Goal: Browse casually: Explore the website without a specific task or goal

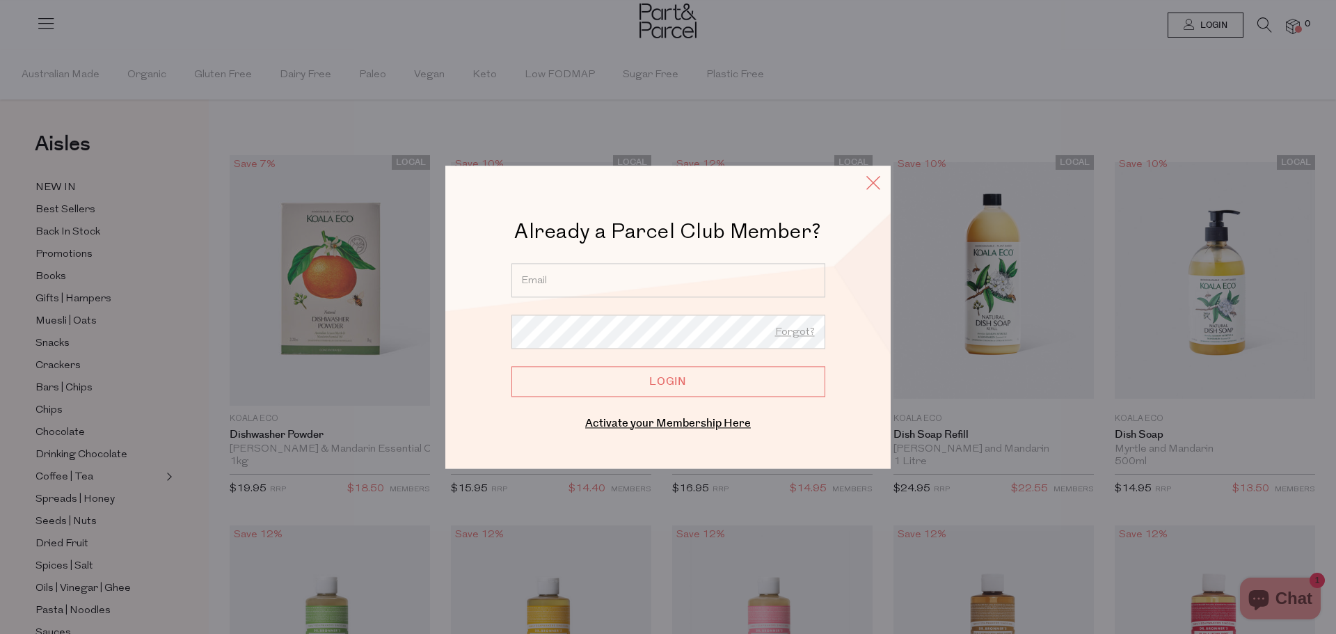
click at [879, 187] on icon at bounding box center [873, 183] width 21 height 20
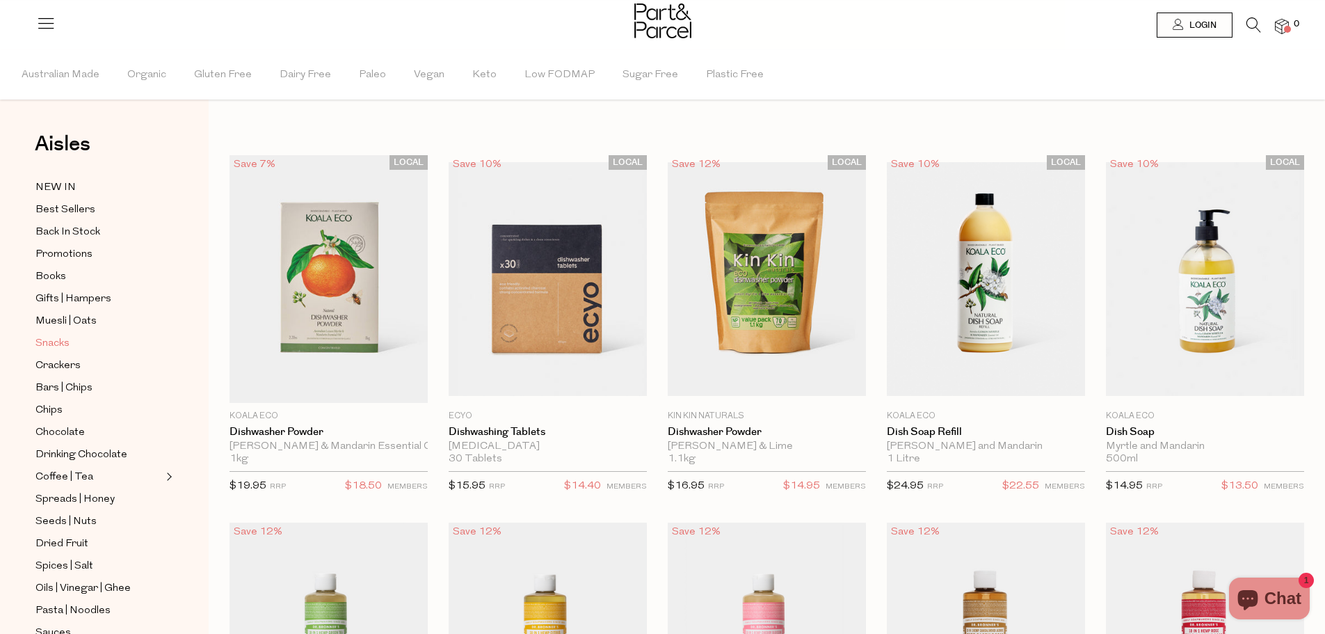
click at [56, 344] on span "Snacks" at bounding box center [52, 343] width 34 height 17
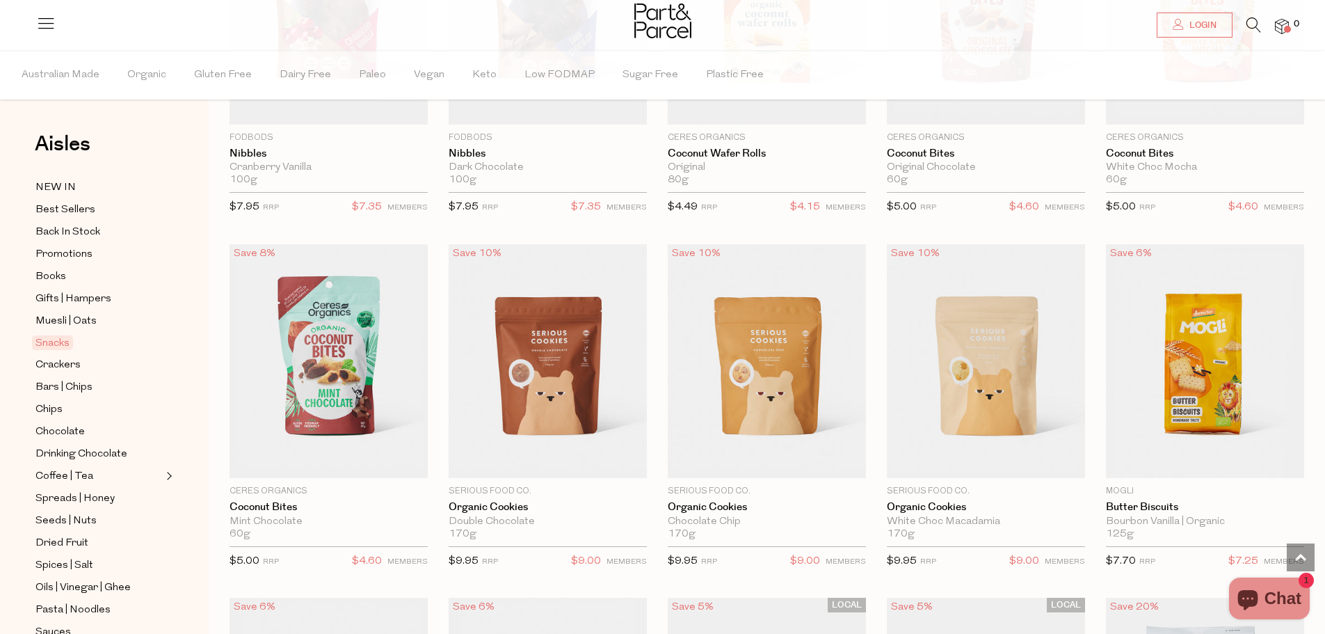
scroll to position [2574, 0]
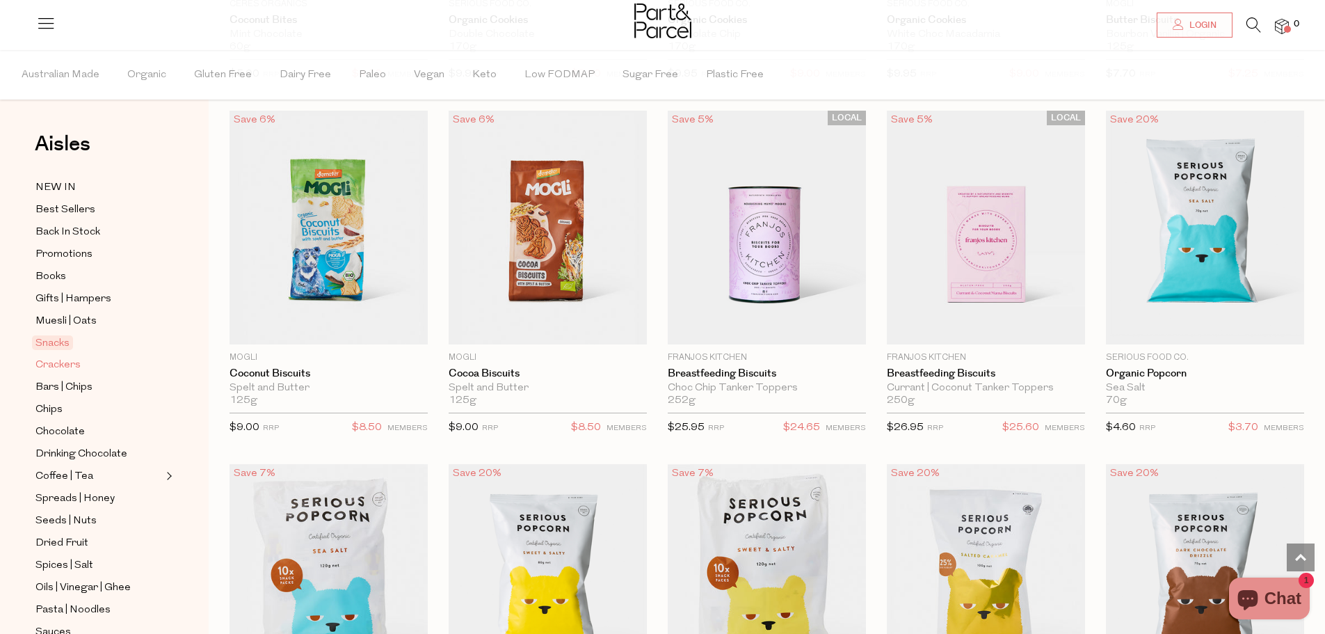
click at [72, 367] on span "Crackers" at bounding box center [57, 365] width 45 height 17
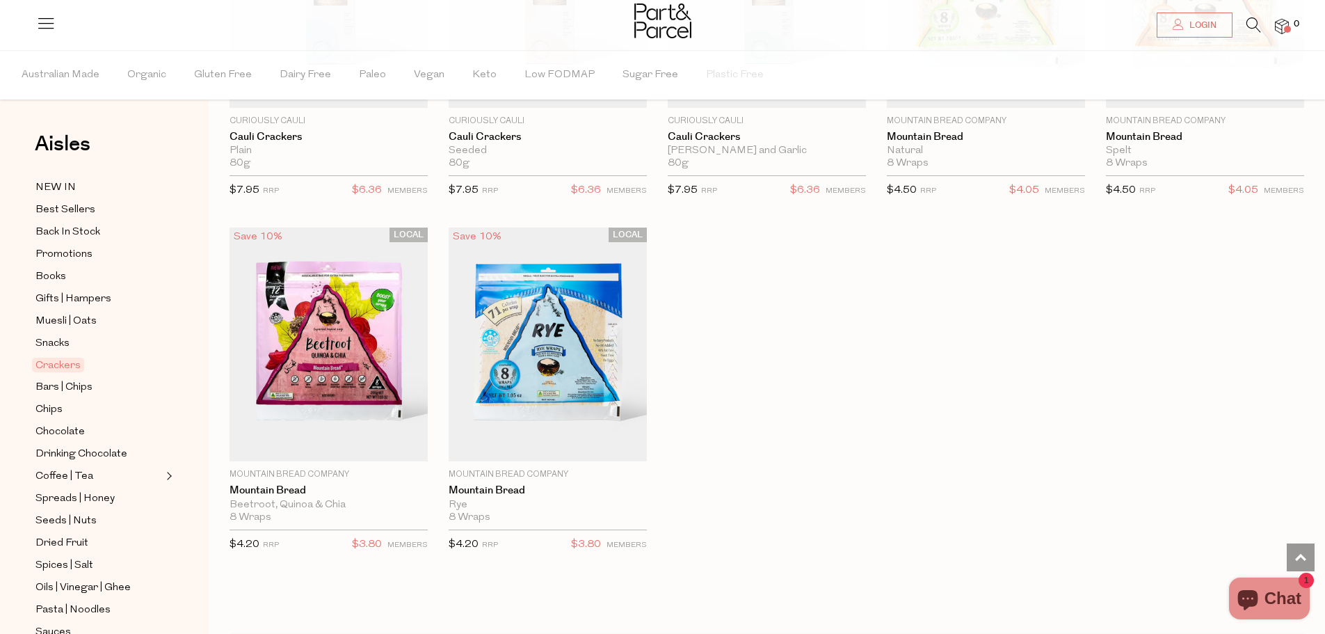
scroll to position [2435, 0]
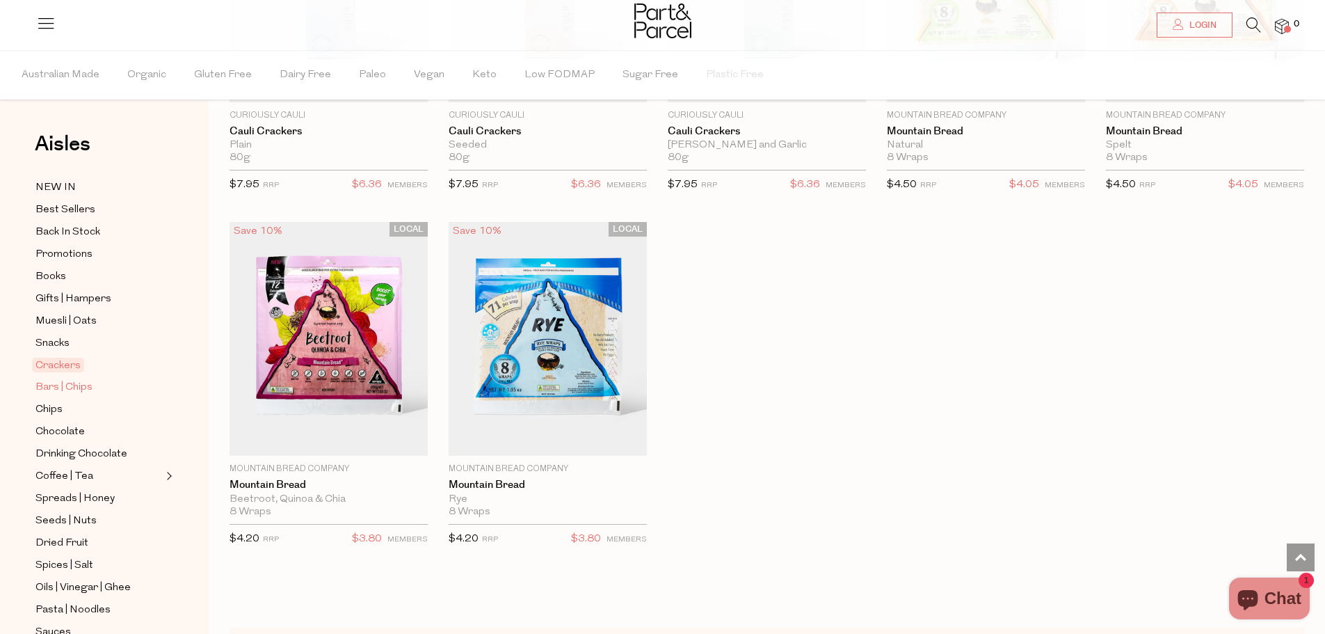
click at [57, 383] on span "Bars | Chips" at bounding box center [63, 387] width 57 height 17
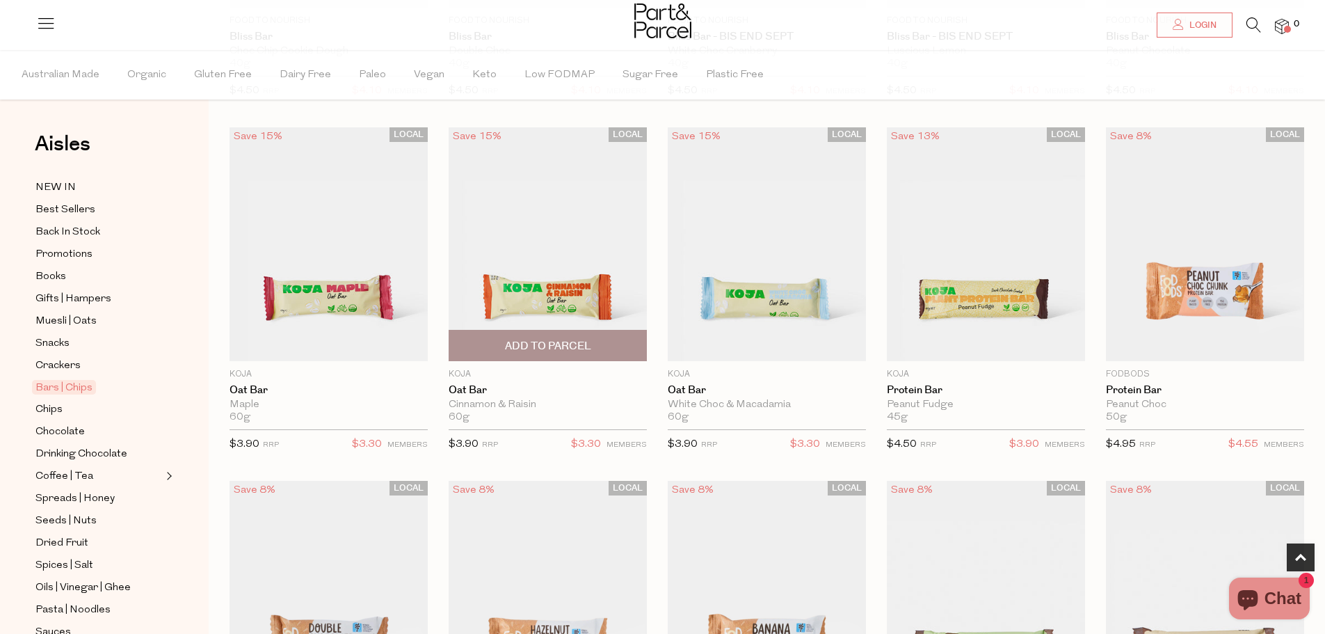
scroll to position [417, 0]
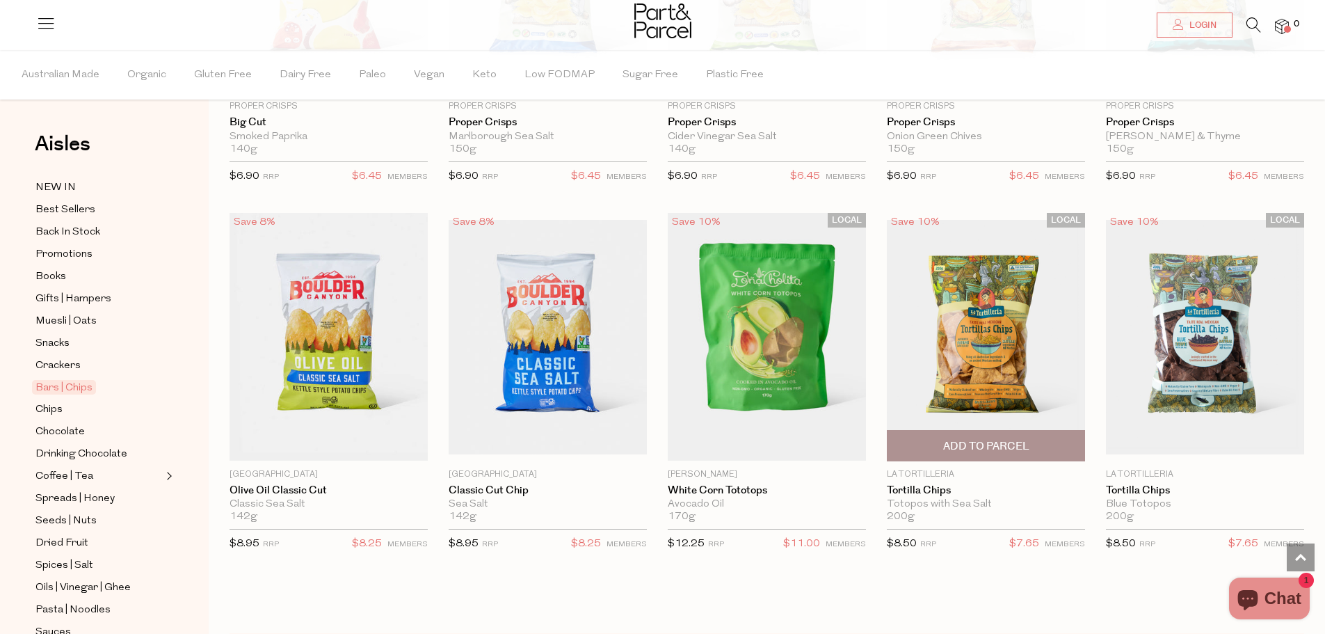
scroll to position [4661, 0]
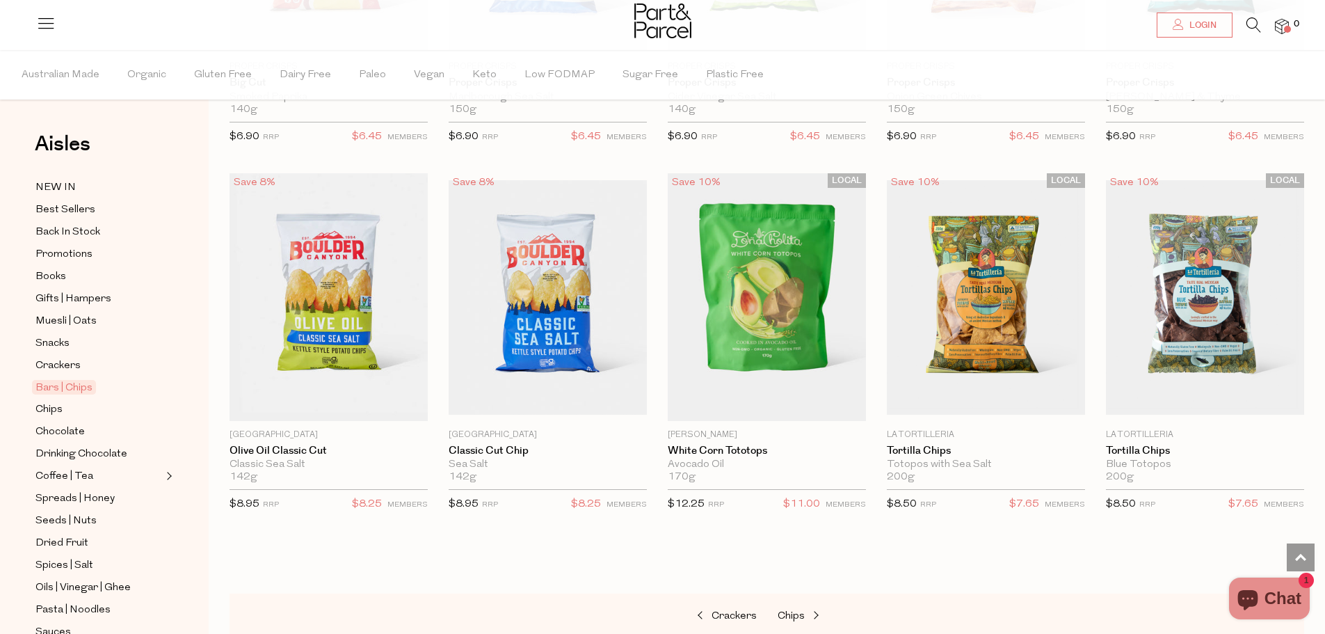
click at [1253, 19] on icon at bounding box center [1254, 24] width 15 height 15
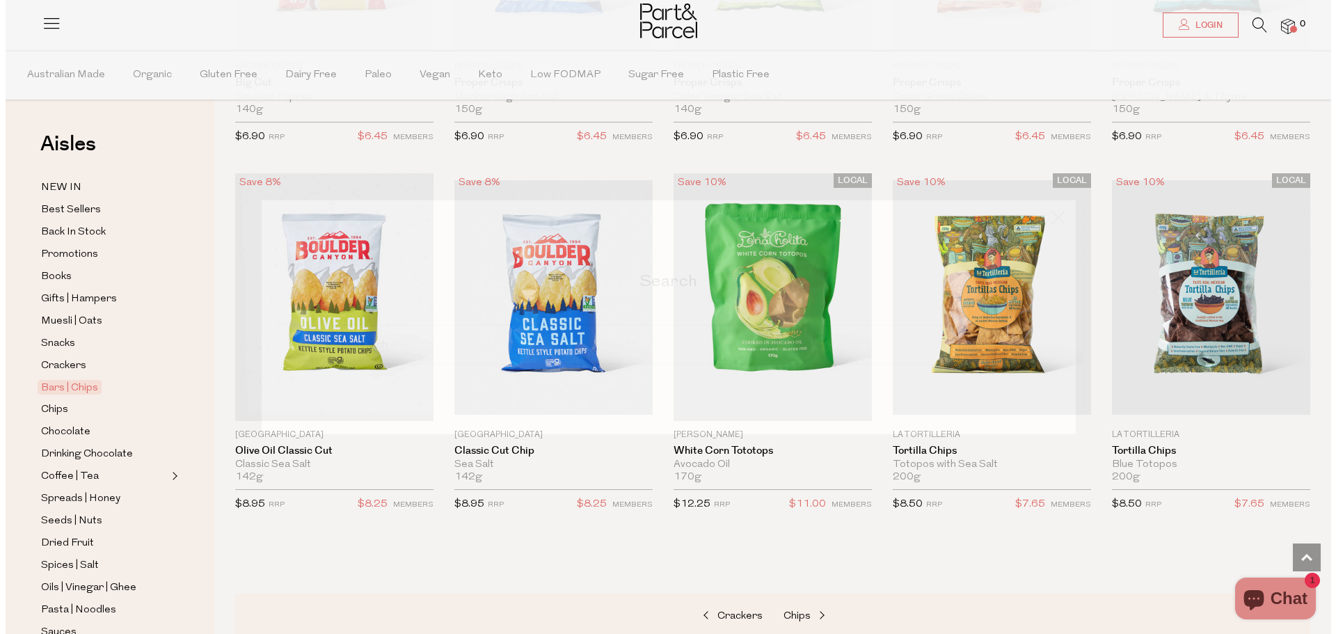
scroll to position [4691, 0]
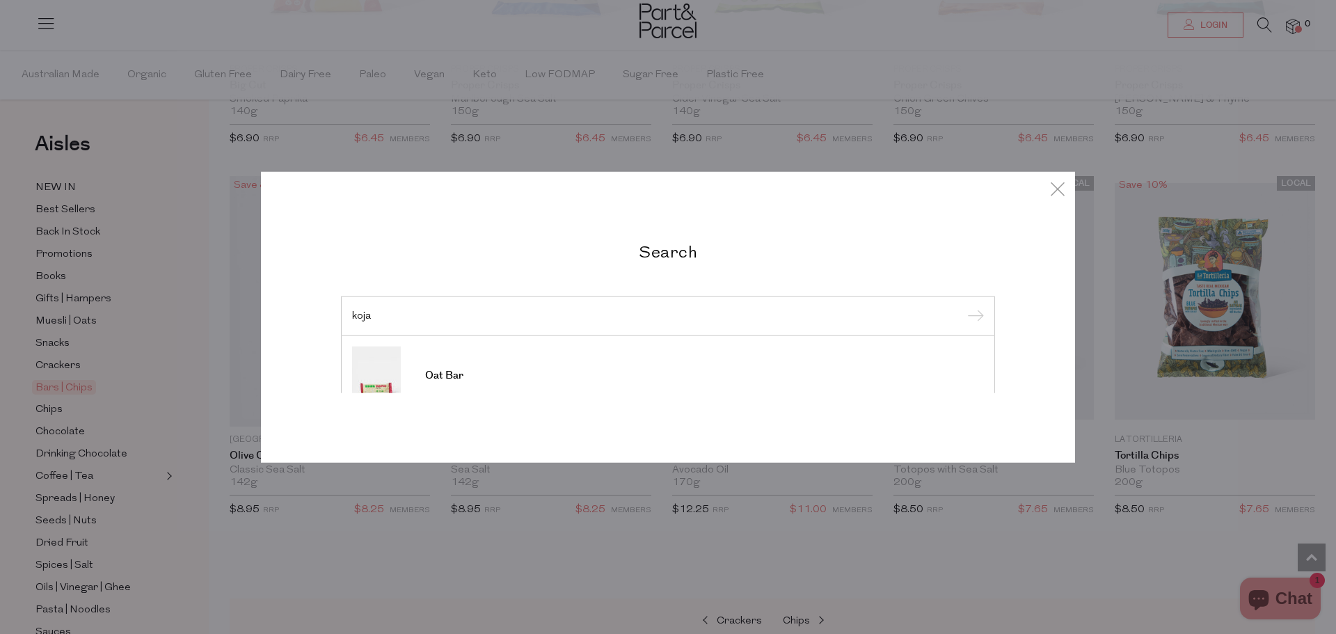
type input "koja"
click at [963, 306] on input "submit" at bounding box center [973, 316] width 21 height 21
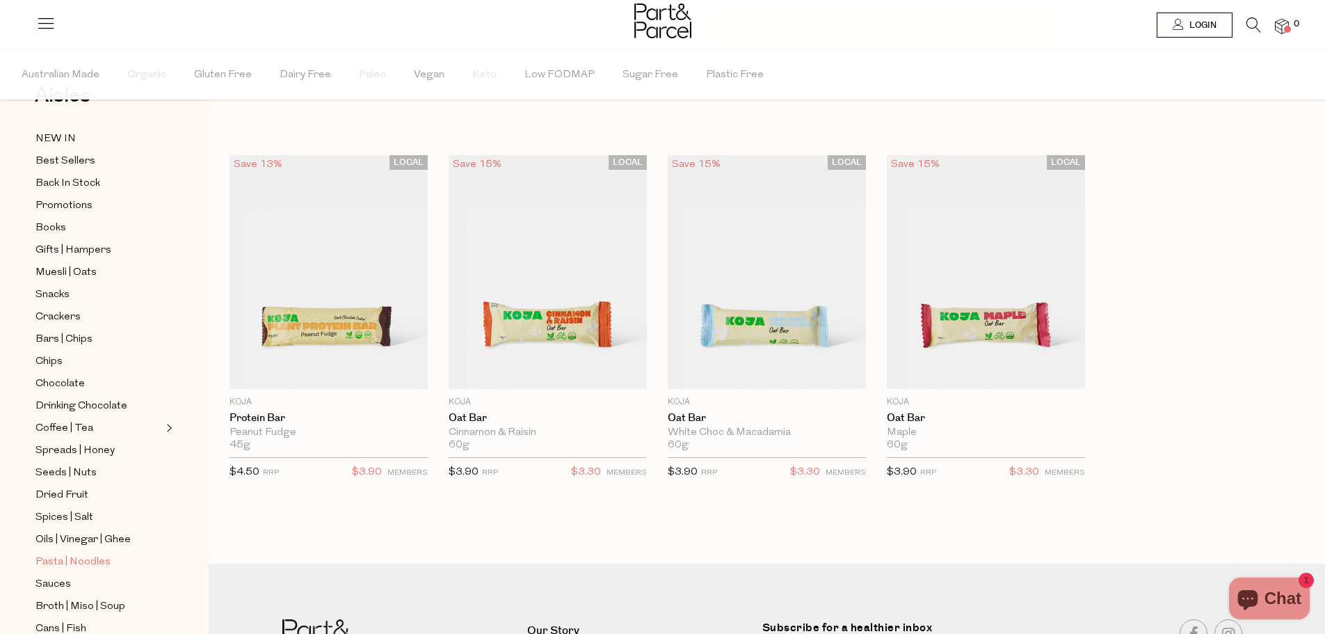
scroll to position [70, 0]
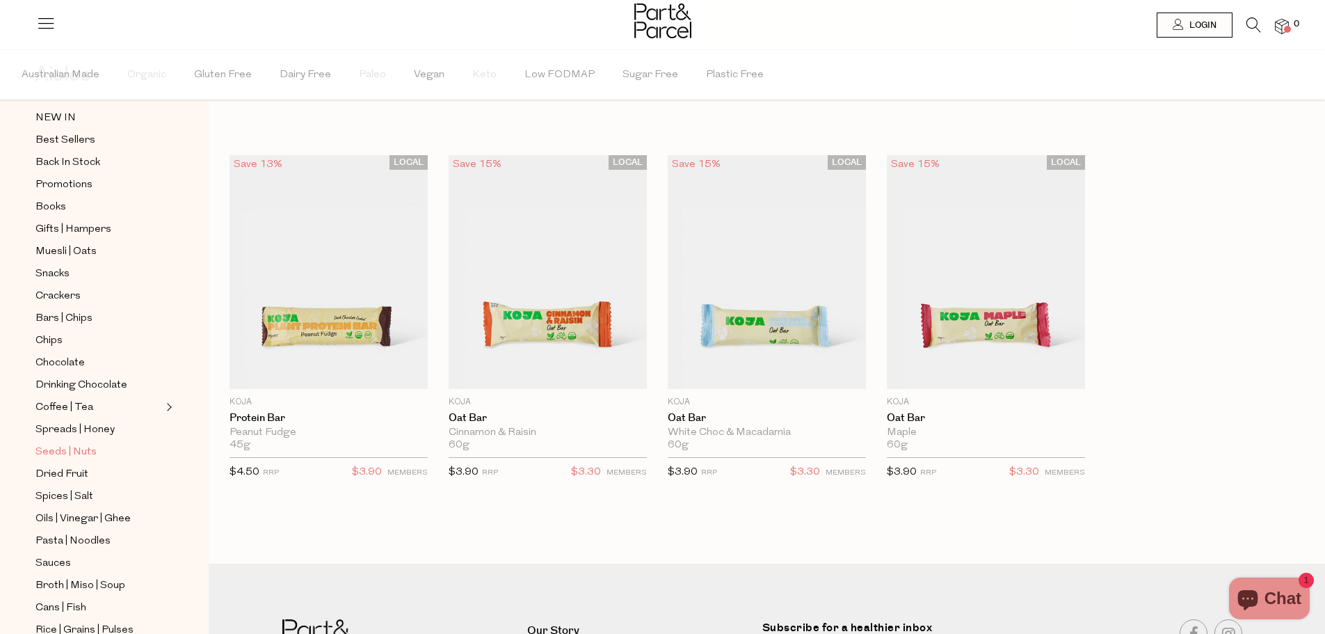
click at [65, 444] on span "Seeds | Nuts" at bounding box center [65, 452] width 61 height 17
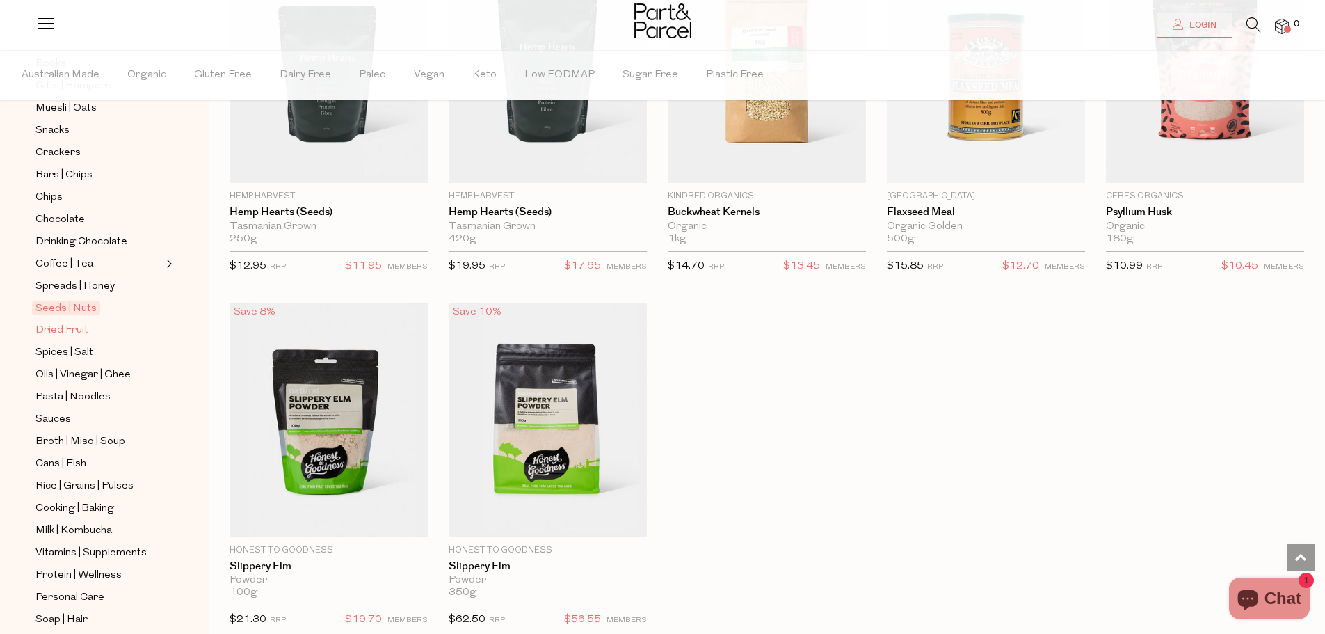
scroll to position [278, 0]
click at [78, 301] on span "Oils | Vinegar | Ghee" at bounding box center [82, 309] width 95 height 17
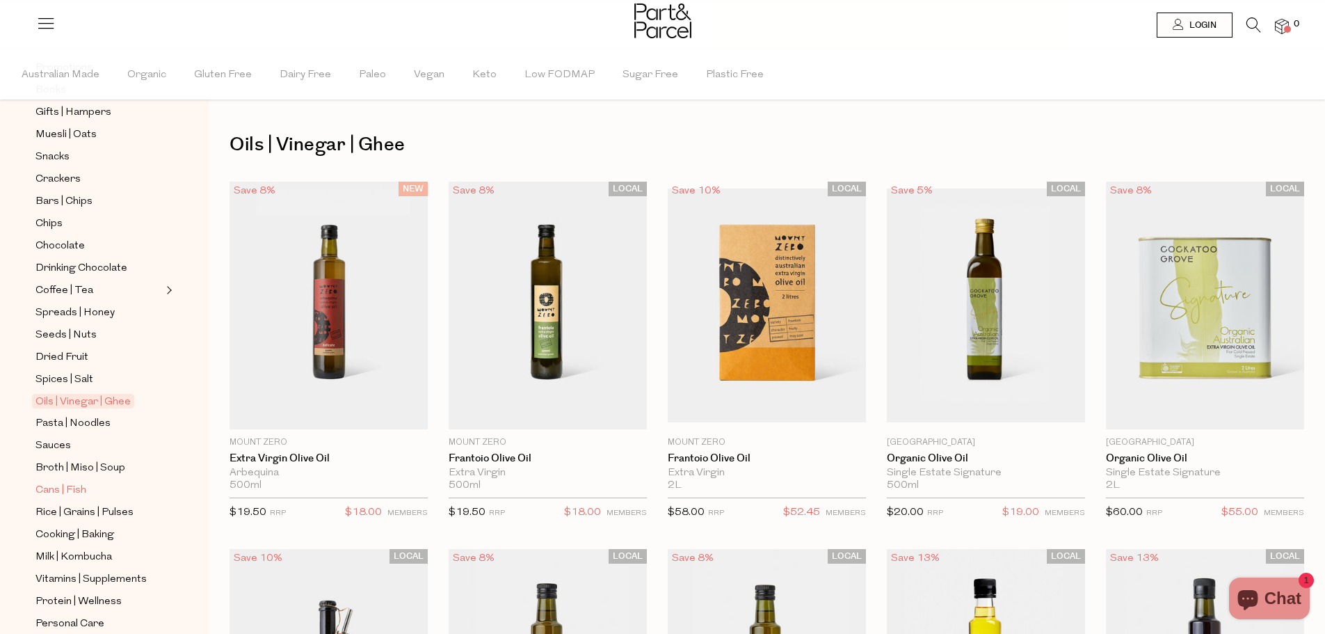
scroll to position [209, 0]
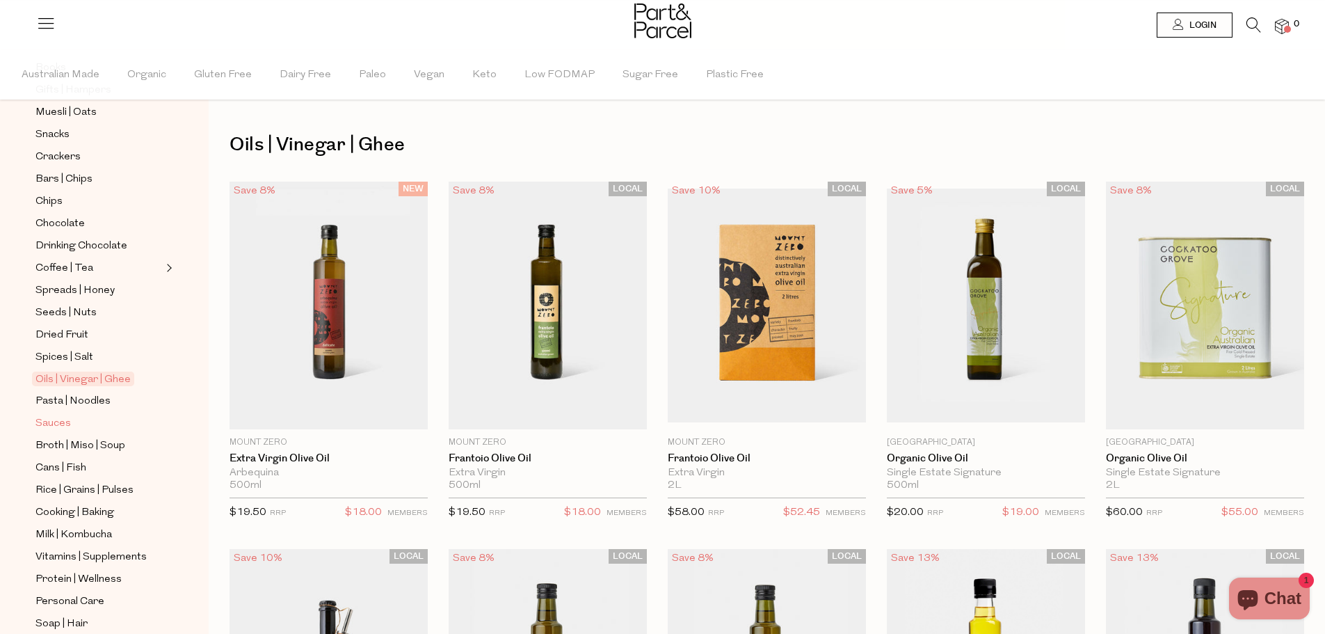
click at [56, 415] on span "Sauces" at bounding box center [52, 423] width 35 height 17
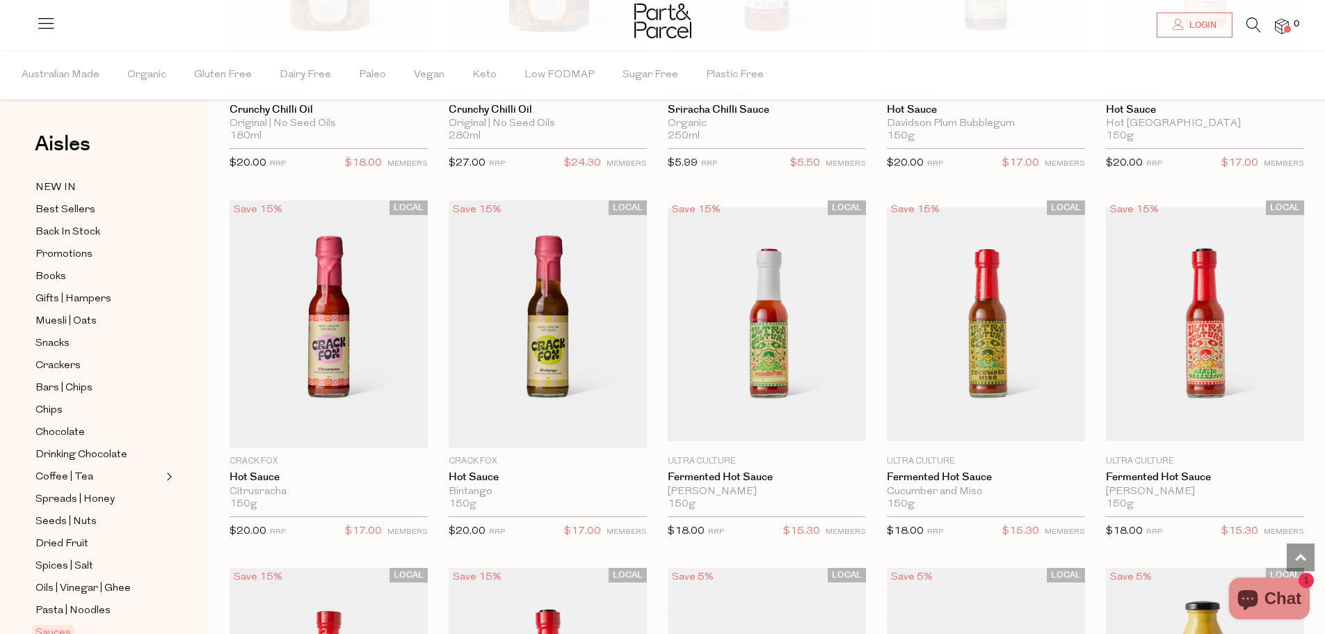
scroll to position [2157, 0]
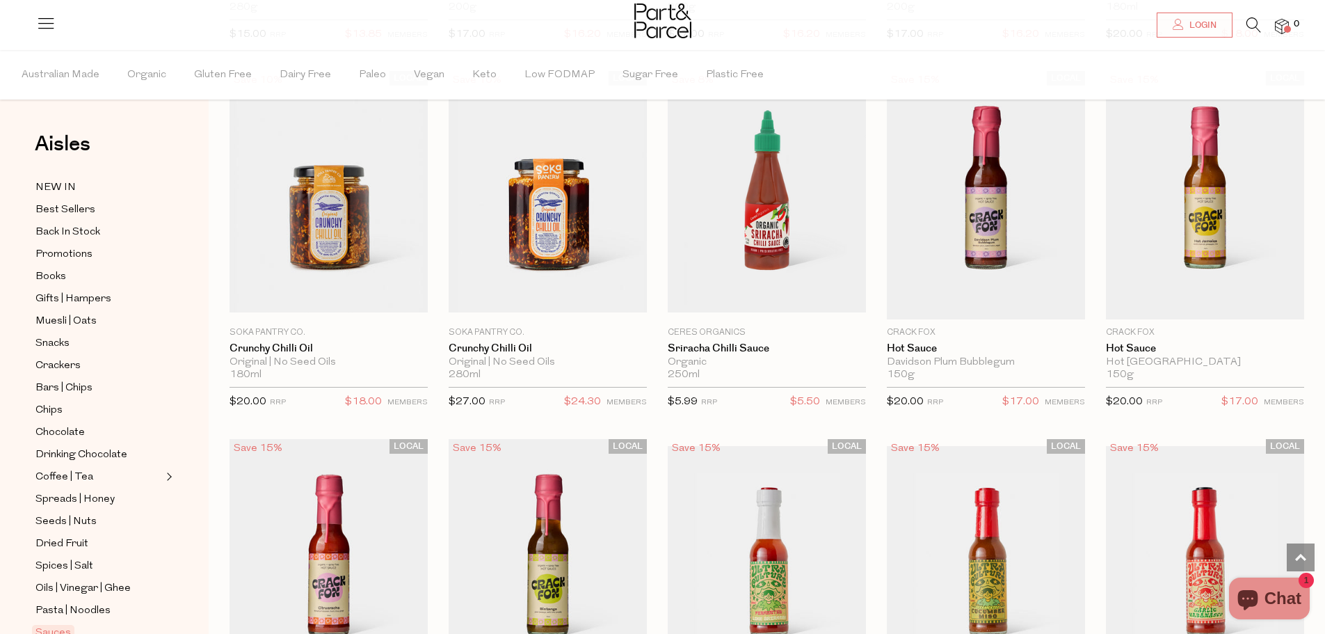
click at [1257, 32] on icon at bounding box center [1254, 24] width 15 height 15
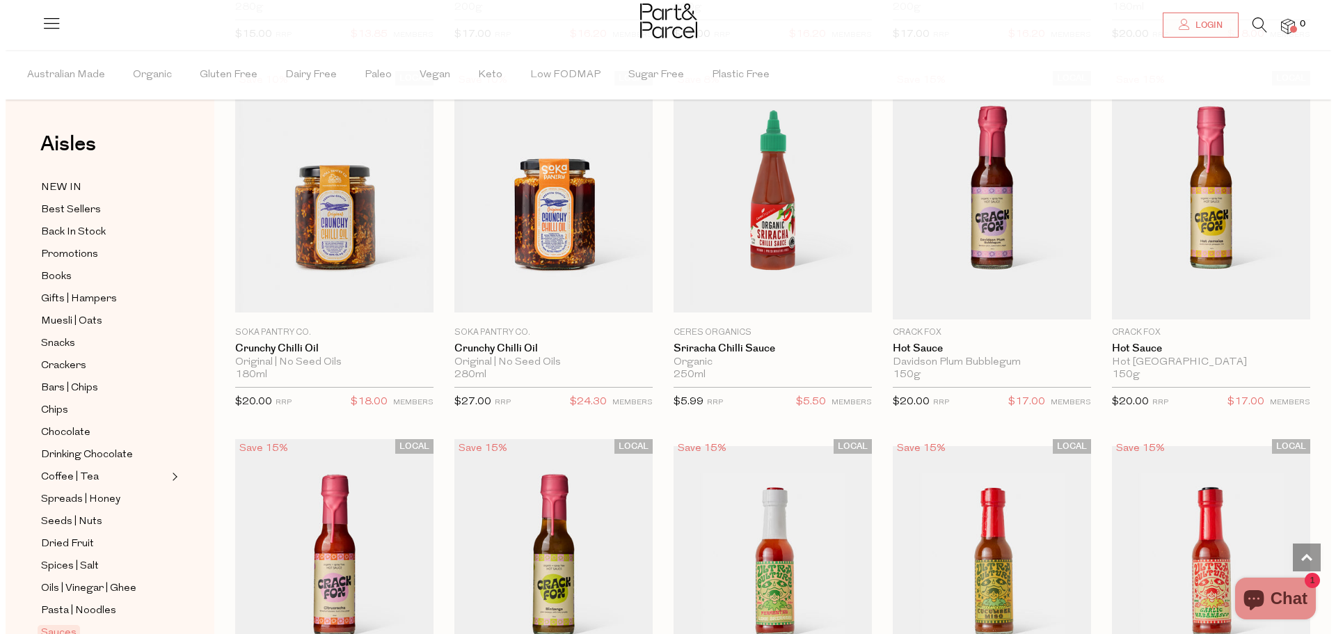
scroll to position [1890, 0]
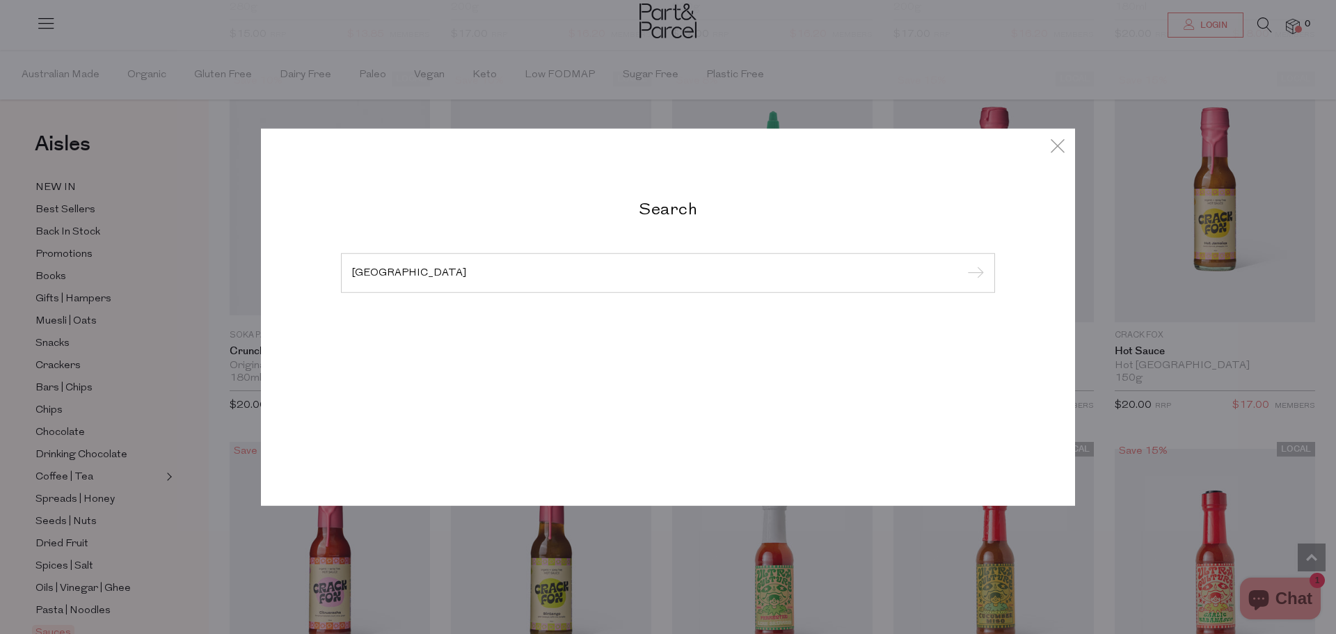
type input "worcestershire"
click at [963, 263] on input "submit" at bounding box center [973, 273] width 21 height 21
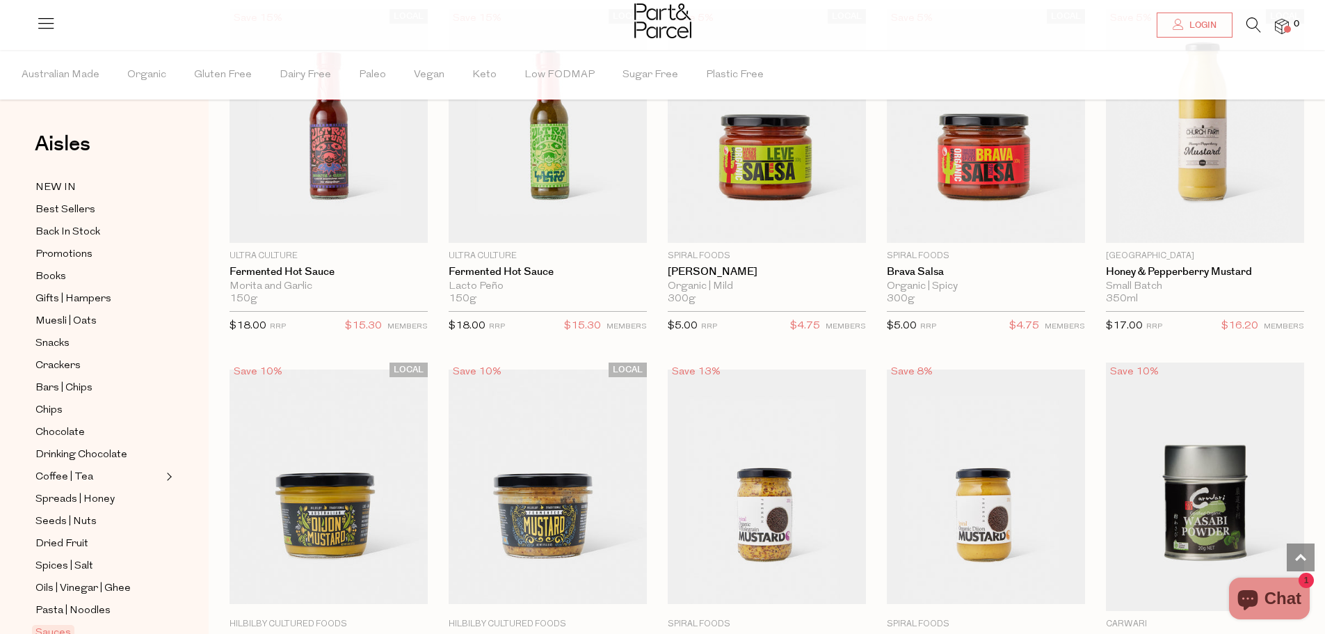
scroll to position [2852, 0]
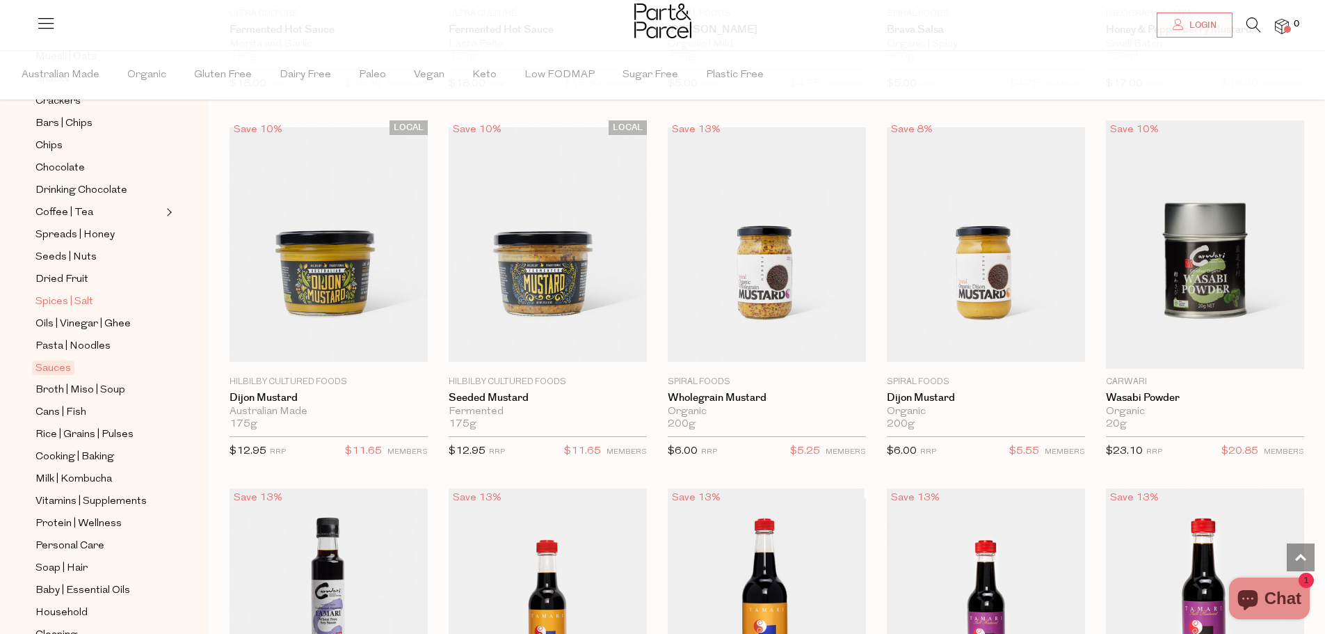
scroll to position [278, 0]
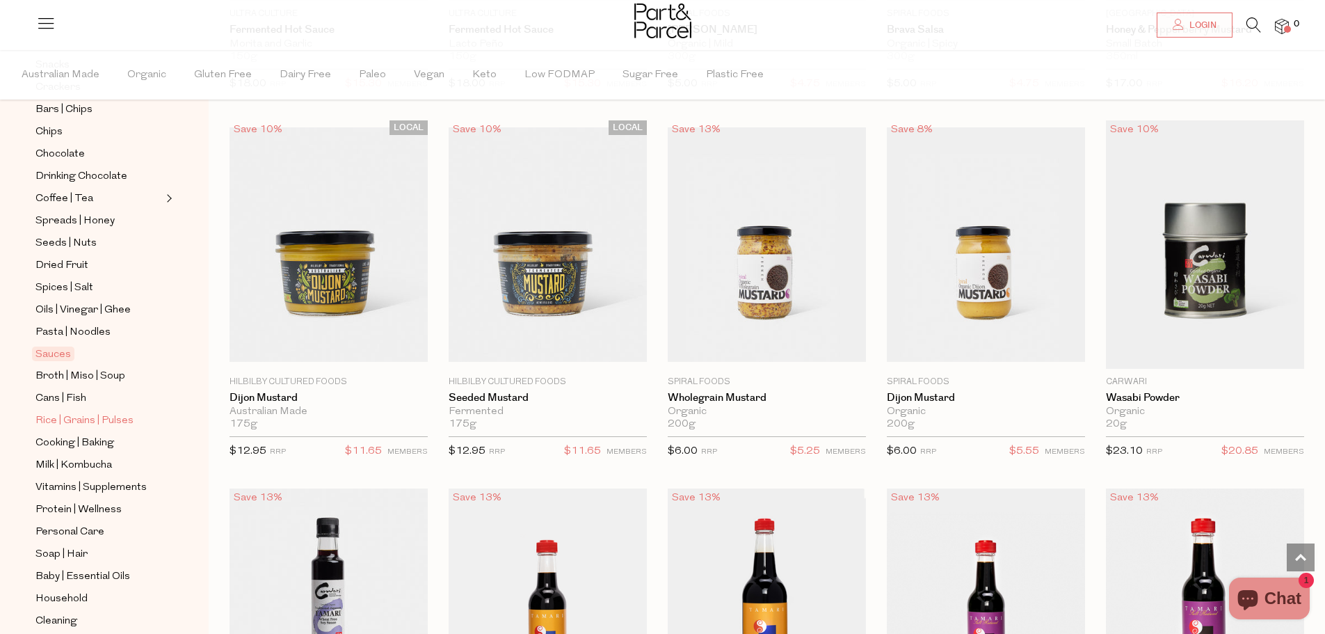
click at [70, 413] on span "Rice | Grains | Pulses" at bounding box center [84, 421] width 98 height 17
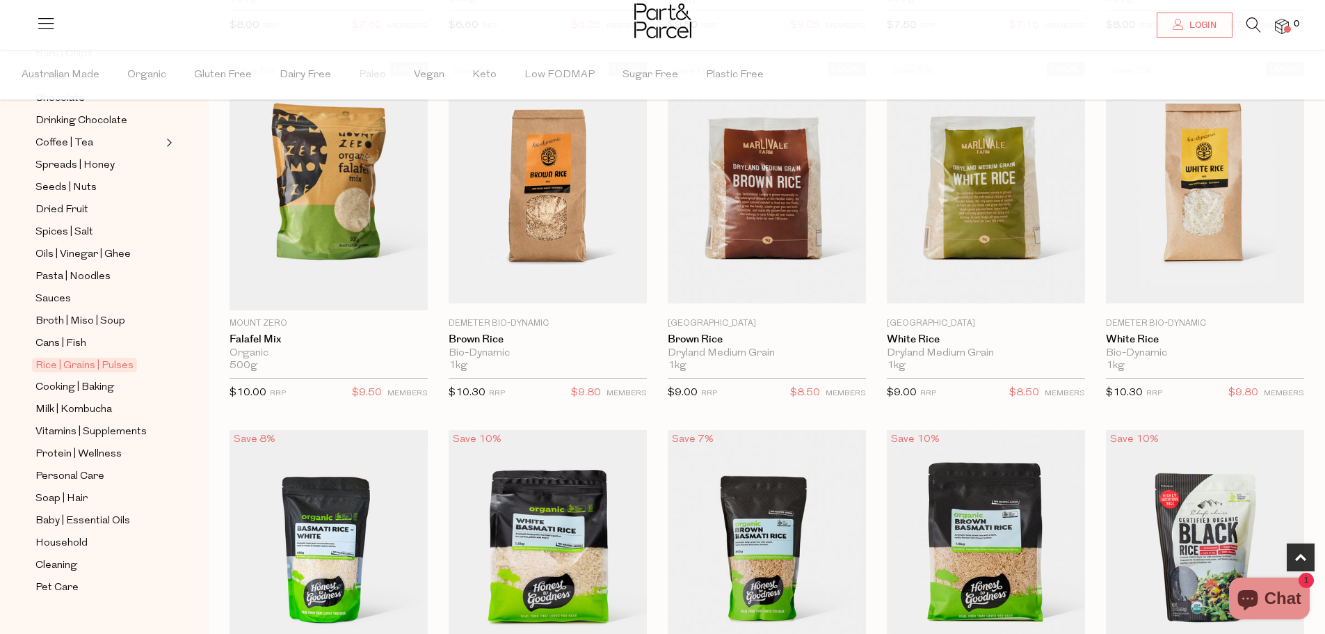
scroll to position [557, 0]
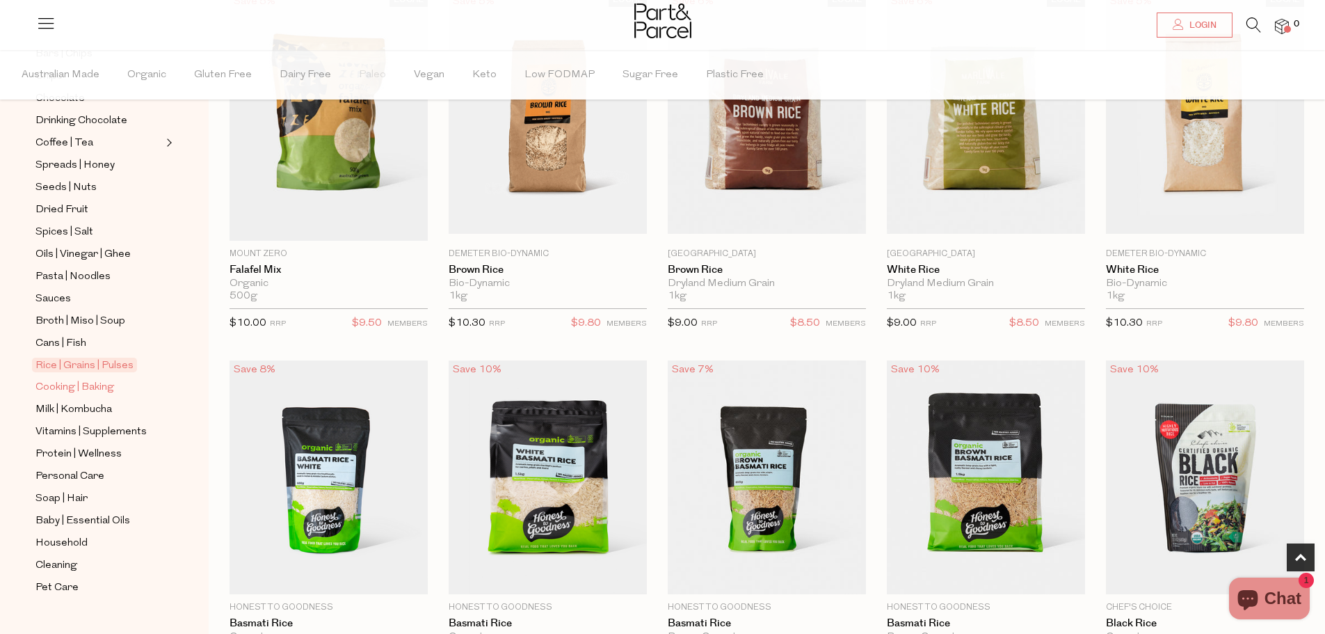
click at [82, 379] on span "Cooking | Baking" at bounding box center [74, 387] width 79 height 17
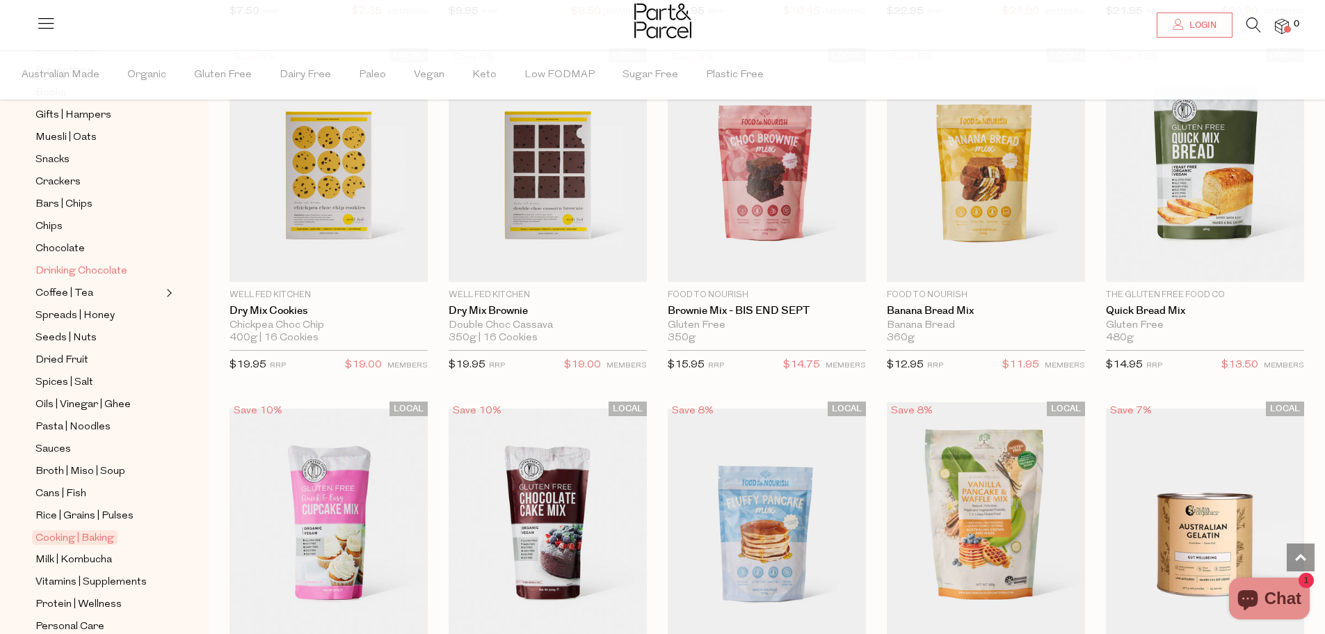
scroll to position [209, 0]
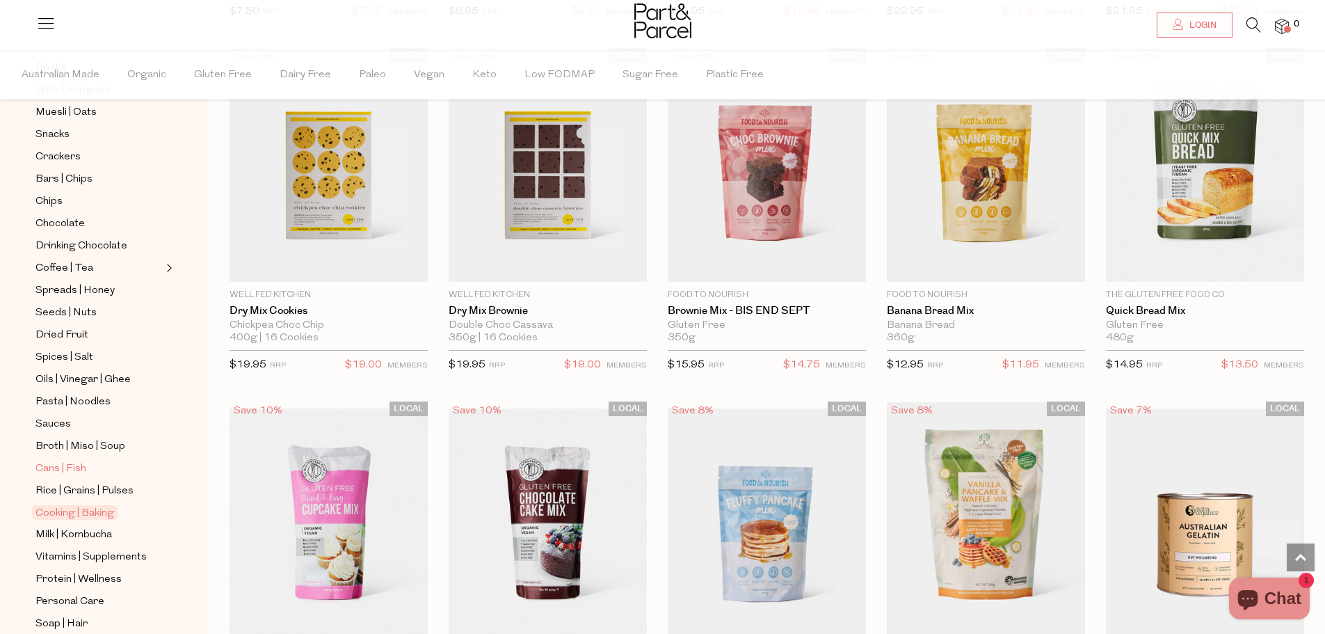
click at [60, 461] on span "Cans | Fish" at bounding box center [60, 469] width 51 height 17
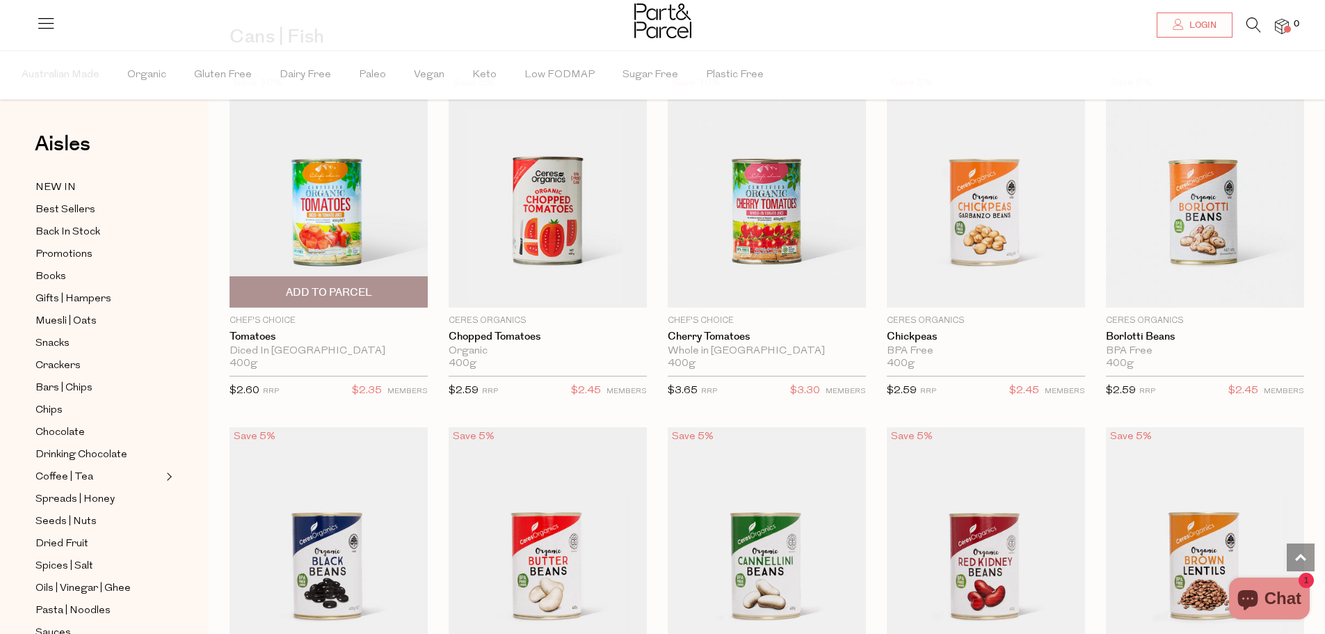
scroll to position [70, 0]
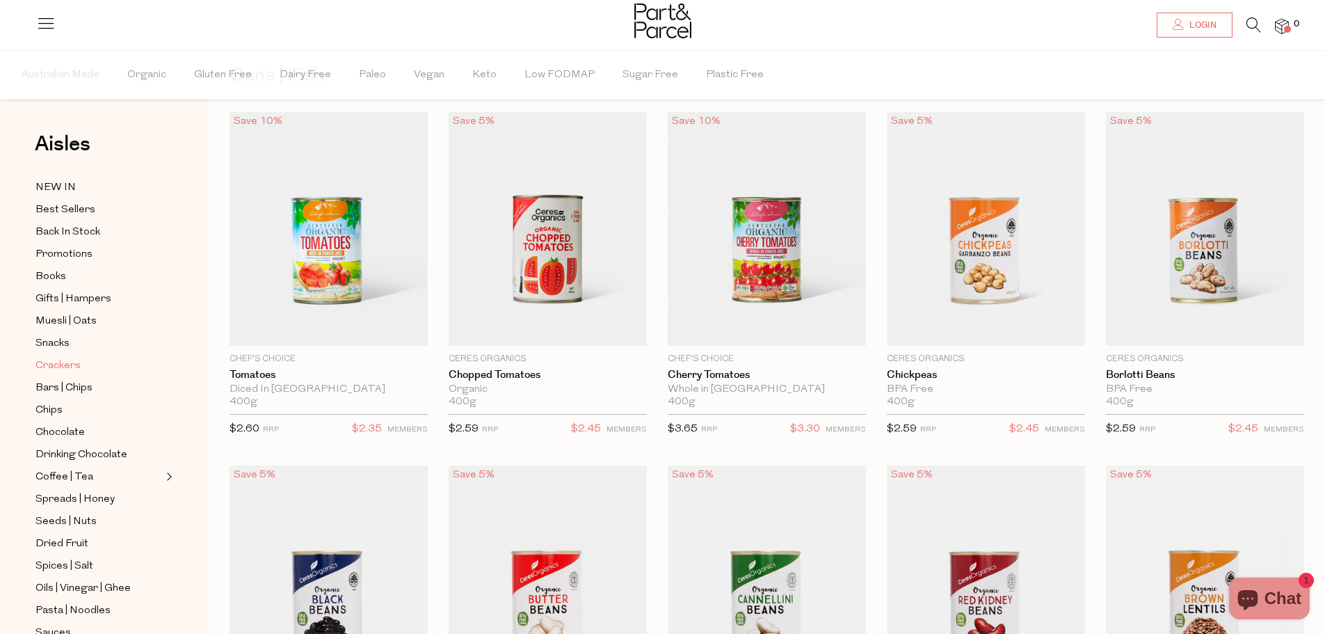
click at [62, 359] on span "Crackers" at bounding box center [57, 366] width 45 height 17
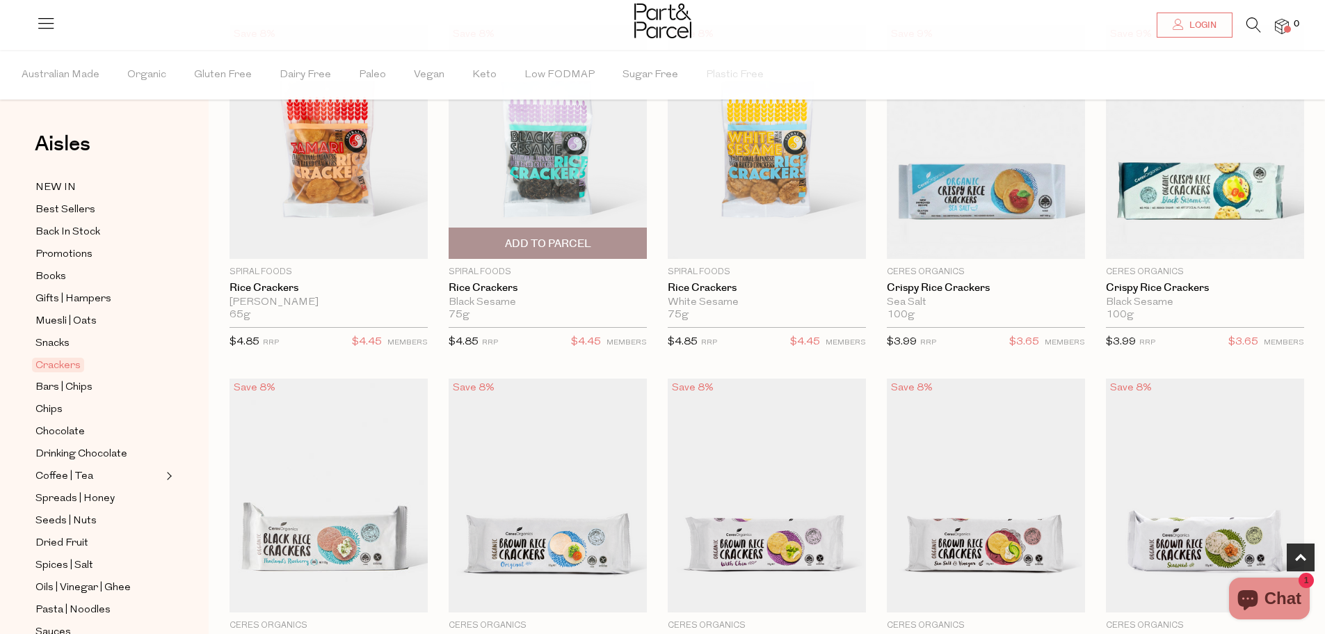
scroll to position [278, 0]
